Goal: Understand process/instructions

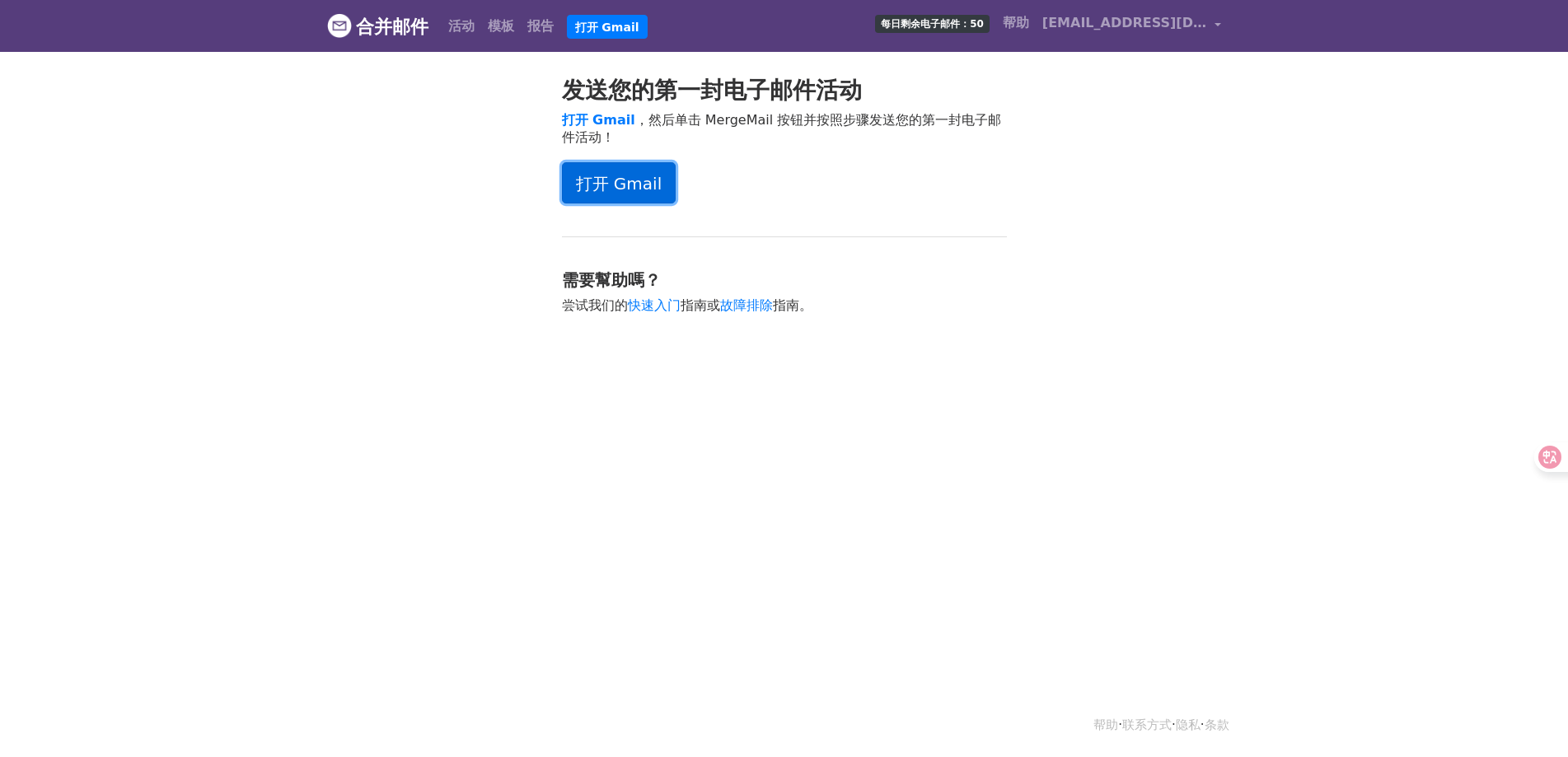
click at [634, 198] on link "打开 Gmail" at bounding box center [619, 183] width 115 height 41
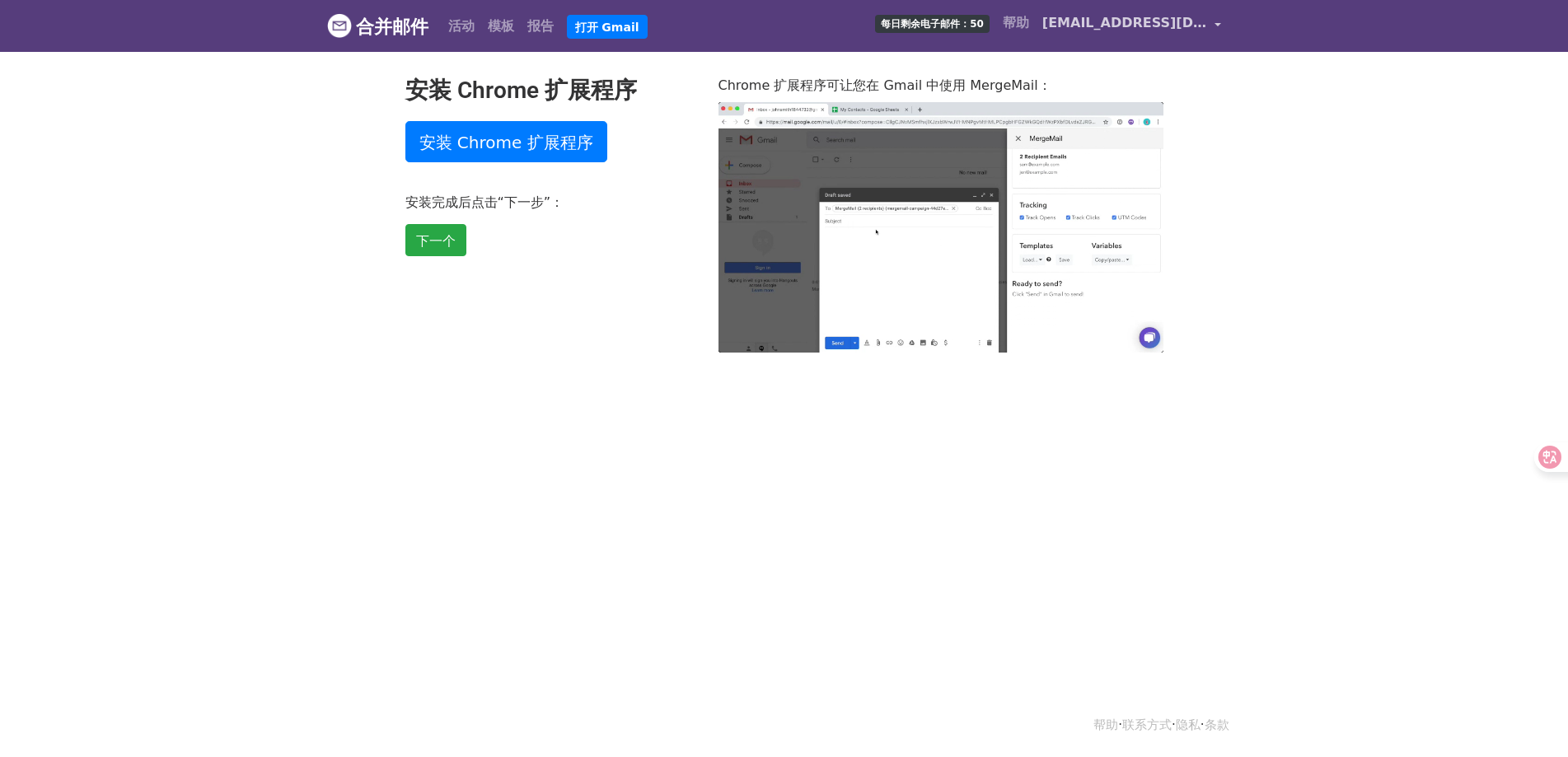
click at [1201, 18] on font "[EMAIL_ADDRESS][DOMAIN_NAME]" at bounding box center [1170, 23] width 257 height 16
type input "38.78"
